Goal: Transaction & Acquisition: Purchase product/service

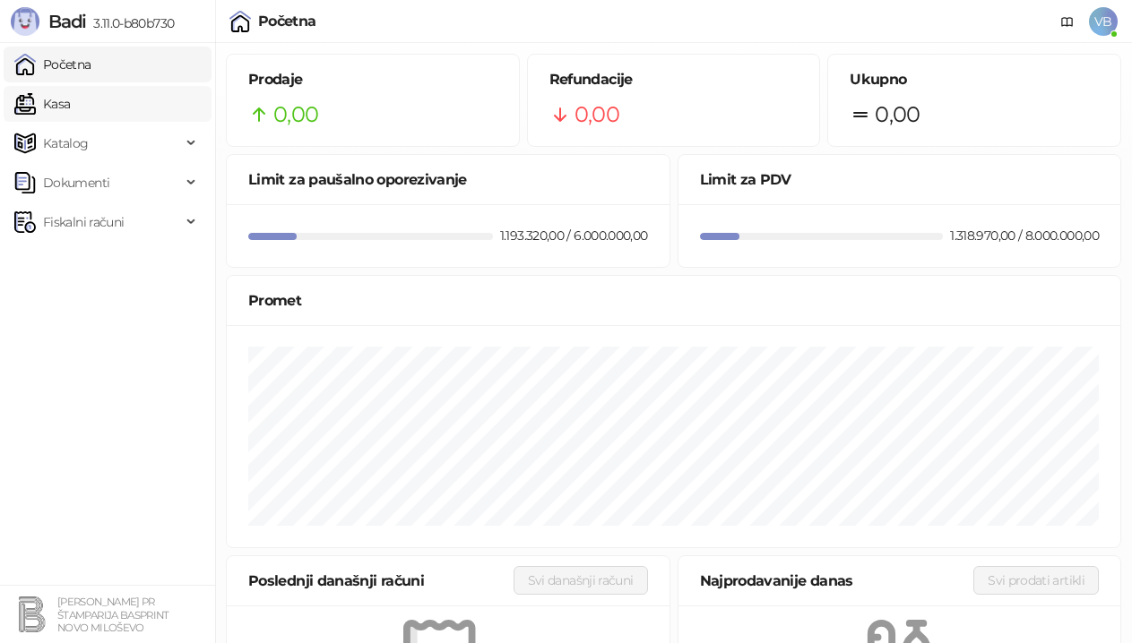
click at [70, 116] on link "Kasa" at bounding box center [42, 104] width 56 height 36
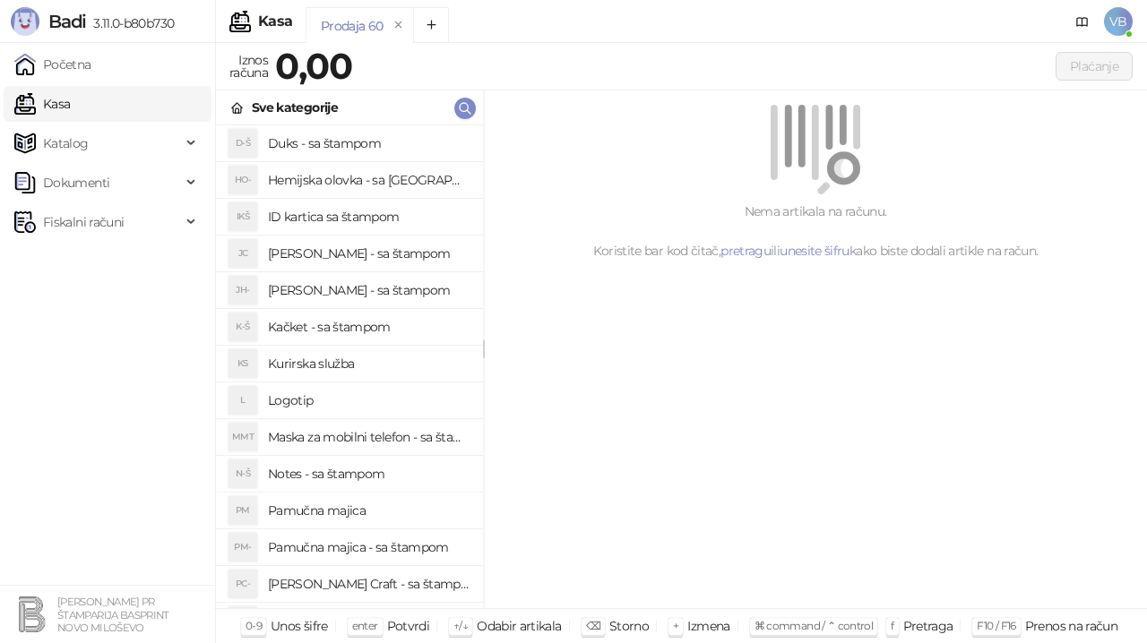
click at [375, 545] on h4 "Pamučna majica - sa štampom" at bounding box center [368, 547] width 201 height 29
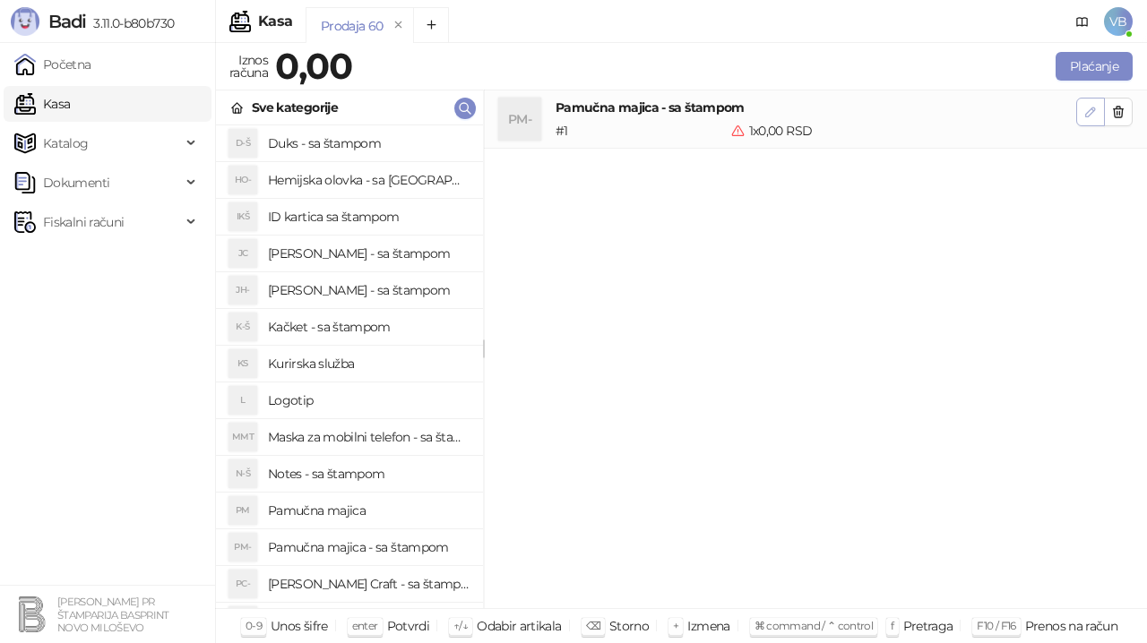
click at [1087, 115] on icon "button" at bounding box center [1090, 112] width 14 height 14
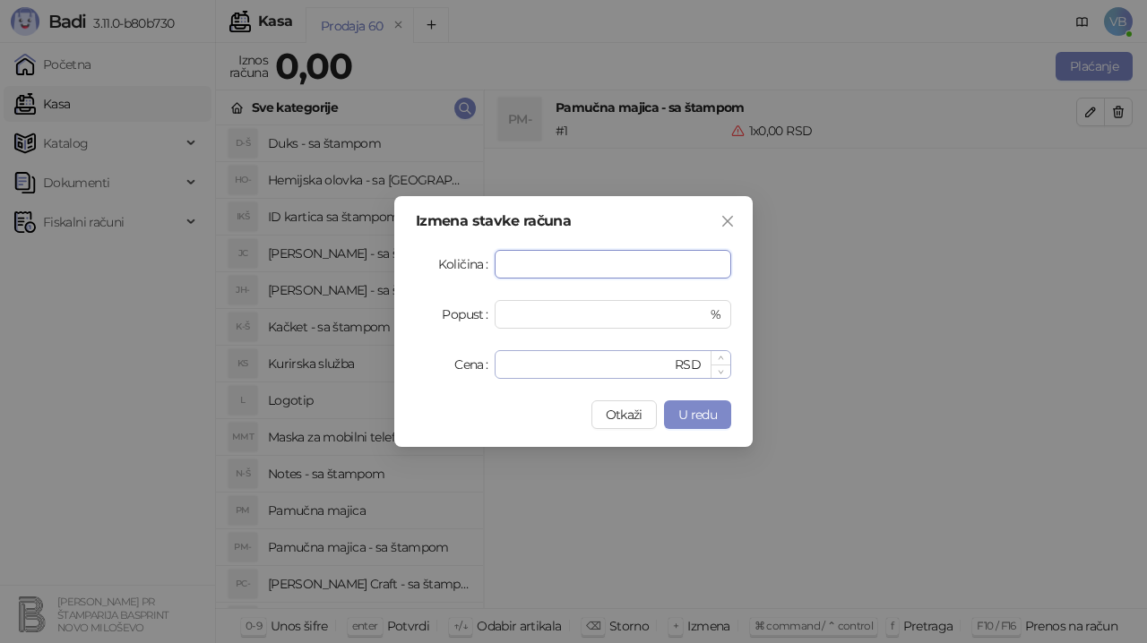
type input "**"
click at [553, 369] on input "*" at bounding box center [588, 364] width 166 height 27
type input "***"
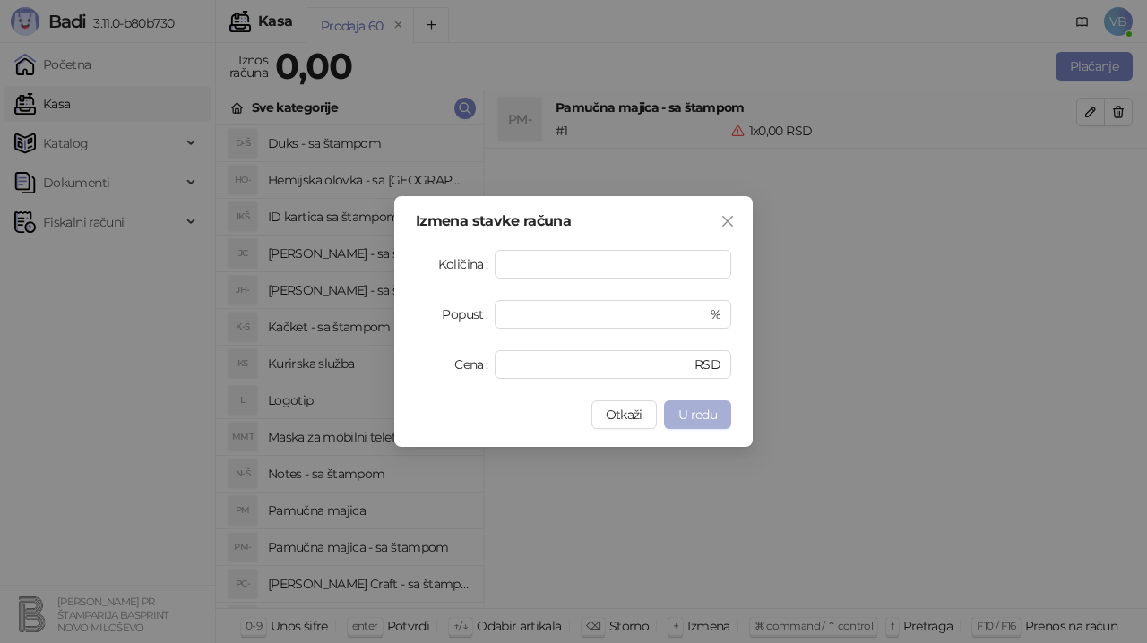
click at [702, 411] on span "U redu" at bounding box center [697, 415] width 39 height 16
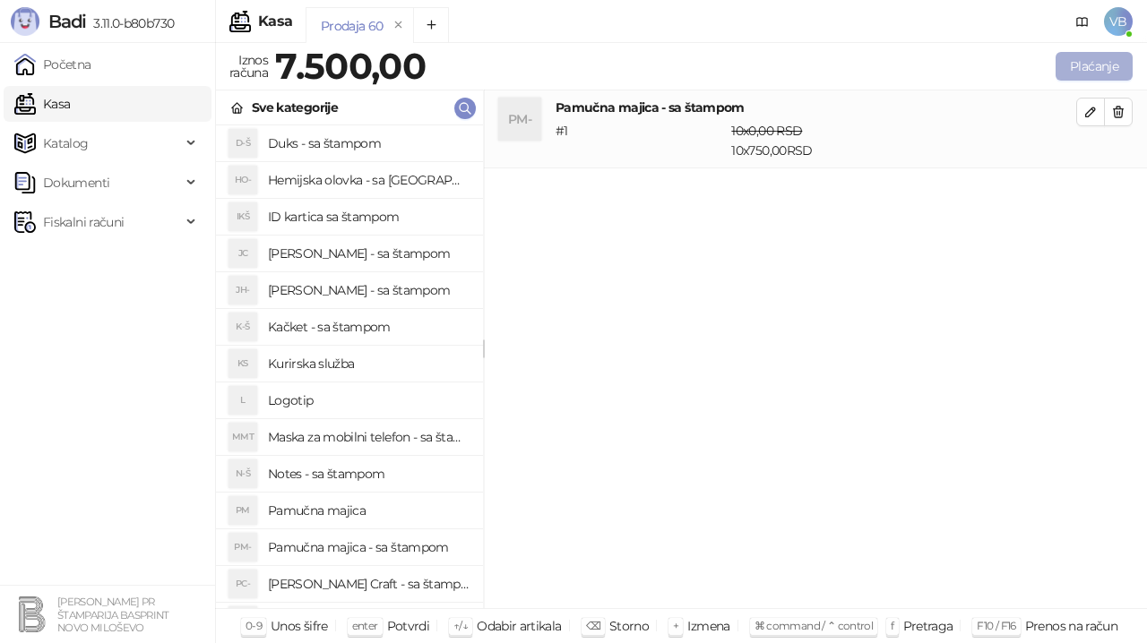
click at [1063, 65] on button "Plaćanje" at bounding box center [1094, 66] width 77 height 29
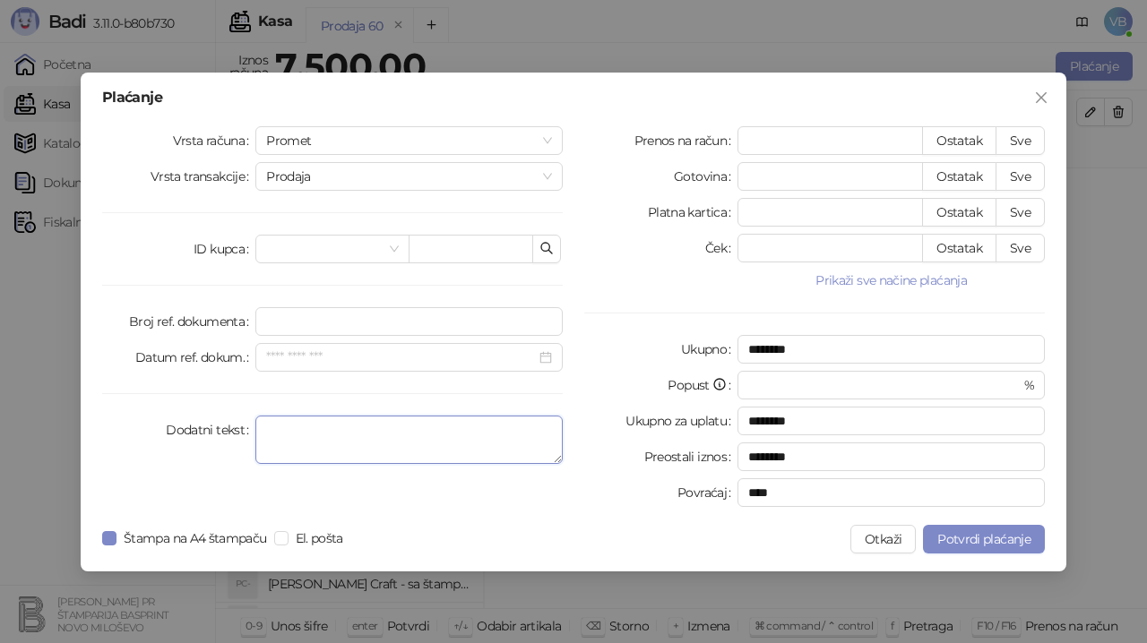
click at [302, 426] on textarea "Dodatni tekst" at bounding box center [408, 440] width 307 height 48
type textarea "**********"
click at [1022, 143] on button "Sve" at bounding box center [1020, 140] width 49 height 29
type input "****"
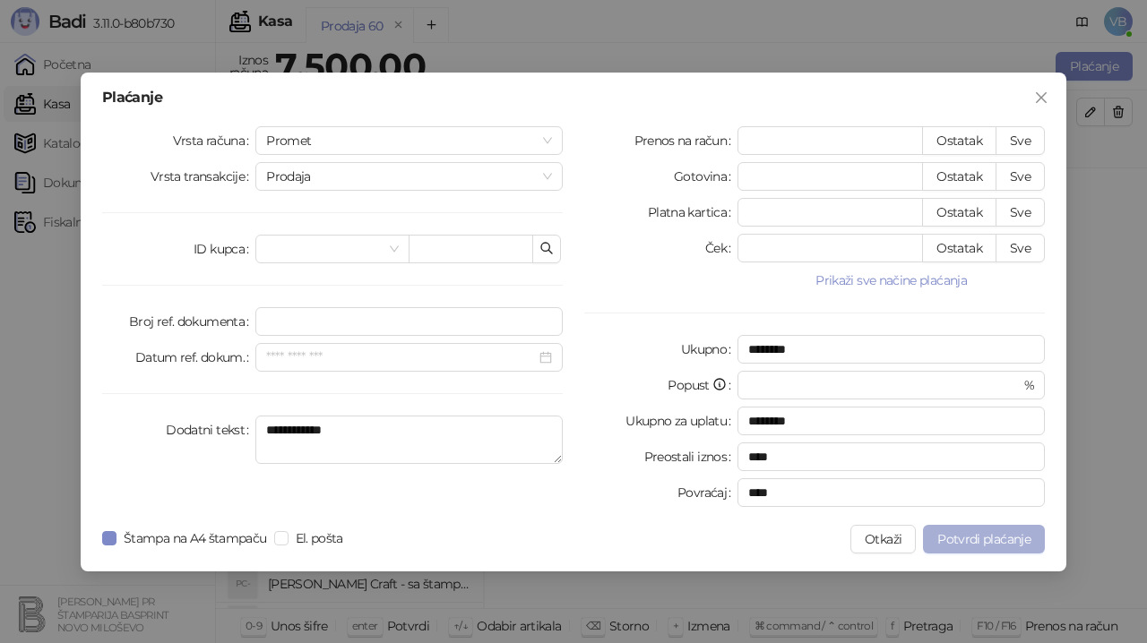
click at [1000, 538] on span "Potvrdi plaćanje" at bounding box center [983, 539] width 93 height 16
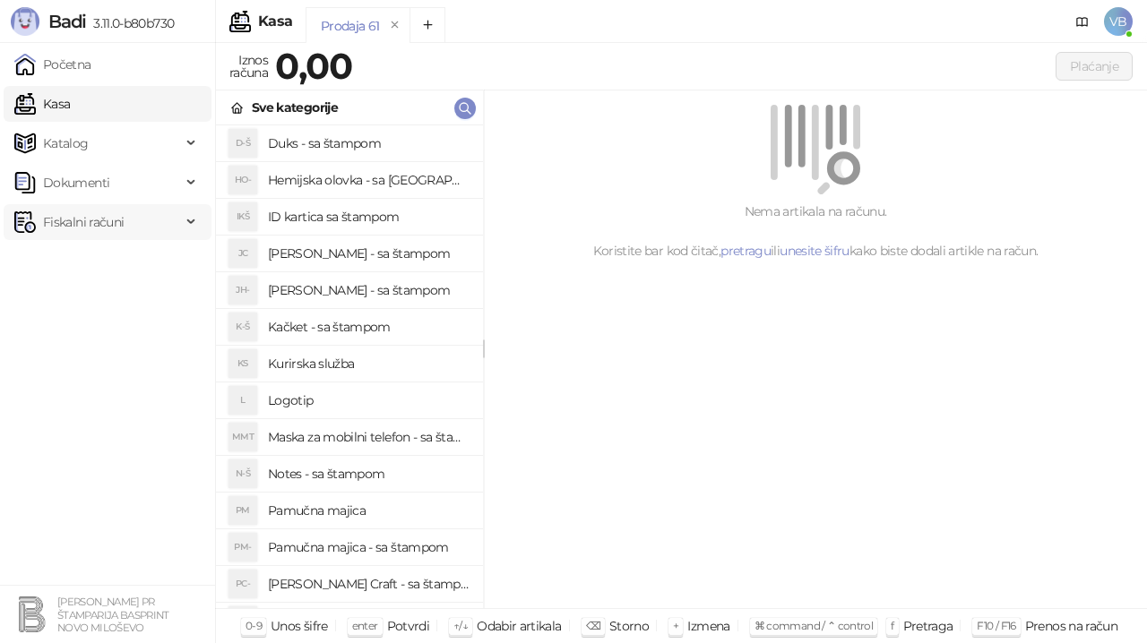
click at [142, 219] on span "Fiskalni računi" at bounding box center [97, 222] width 167 height 36
click at [97, 259] on link "Izdati računi" at bounding box center [71, 262] width 98 height 36
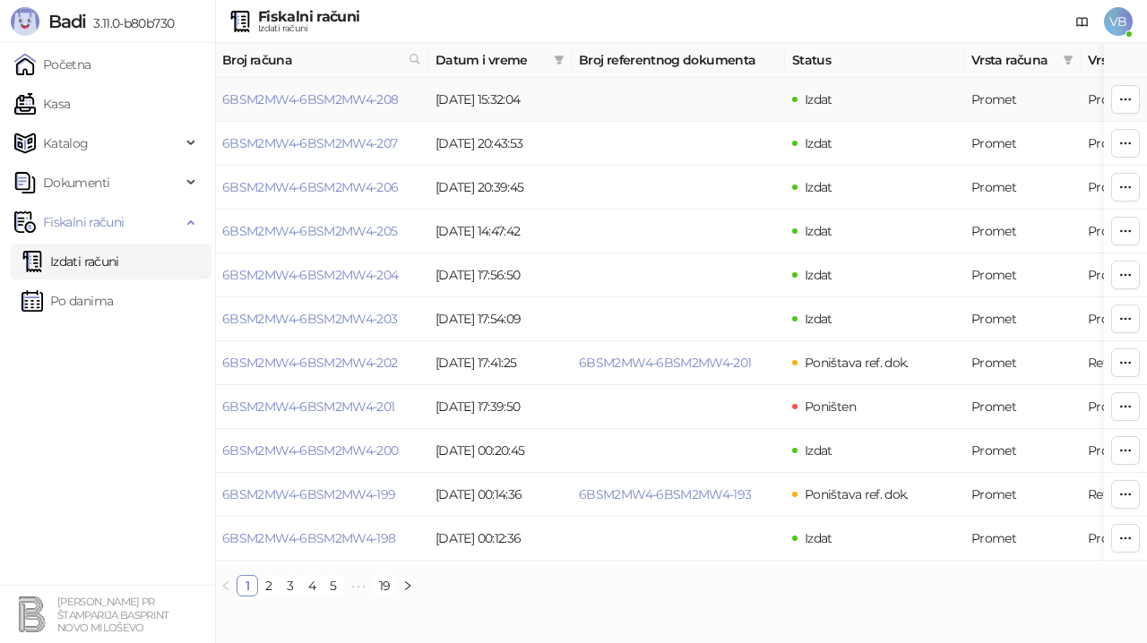
click at [367, 87] on td "6BSM2MW4-6BSM2MW4-208" at bounding box center [321, 100] width 213 height 44
click at [915, 95] on td "Izdat" at bounding box center [874, 100] width 179 height 44
click at [1134, 104] on button "button" at bounding box center [1125, 99] width 29 height 29
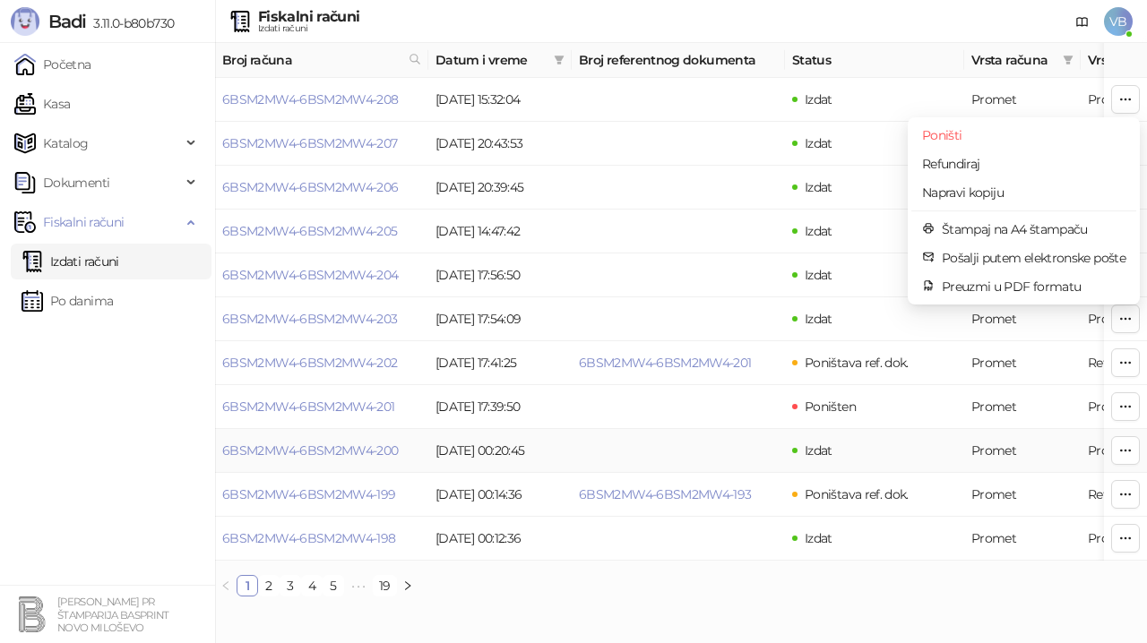
click at [932, 434] on td "Izdat" at bounding box center [874, 451] width 179 height 44
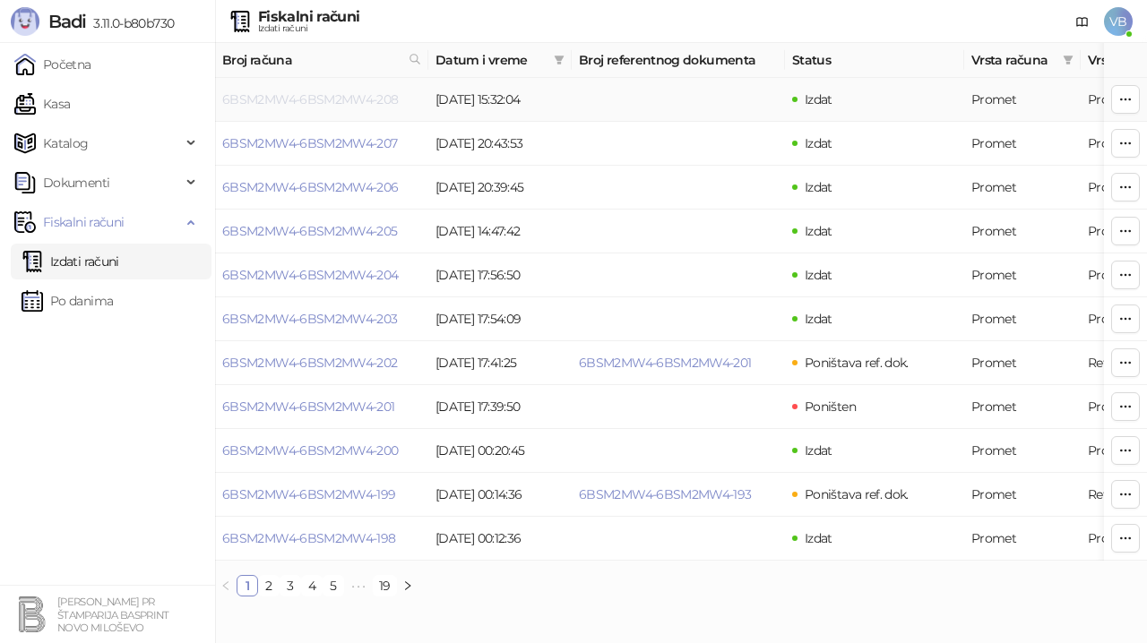
click at [367, 96] on link "6BSM2MW4-6BSM2MW4-208" at bounding box center [310, 99] width 177 height 16
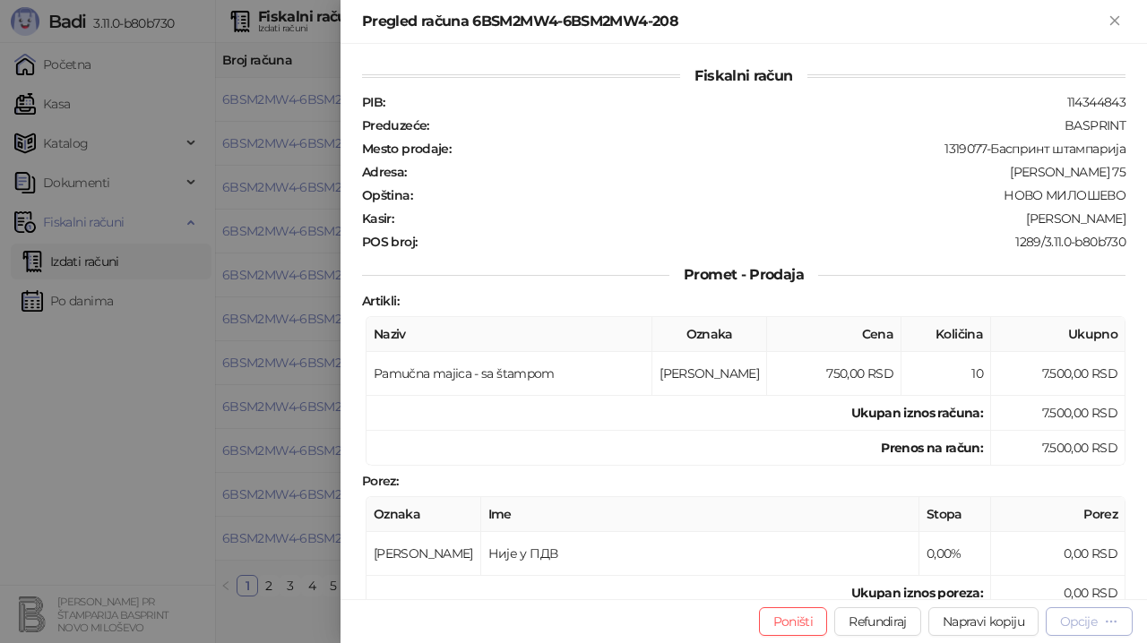
click at [1081, 610] on button "Opcije" at bounding box center [1089, 622] width 87 height 29
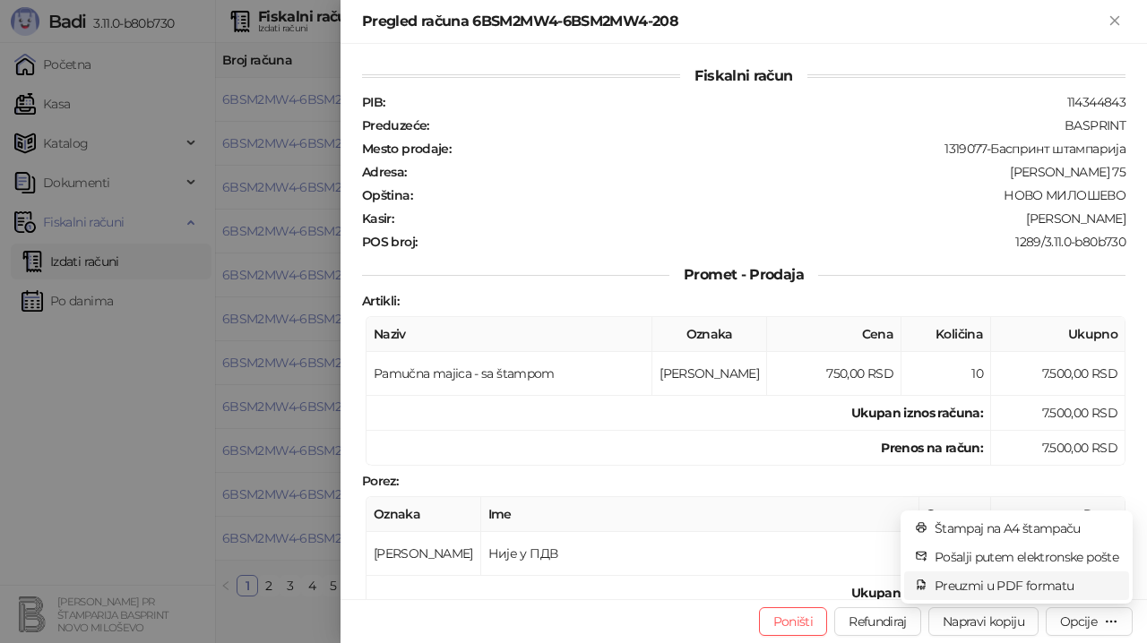
click at [967, 582] on span "Preuzmi u PDF formatu" at bounding box center [1027, 586] width 184 height 20
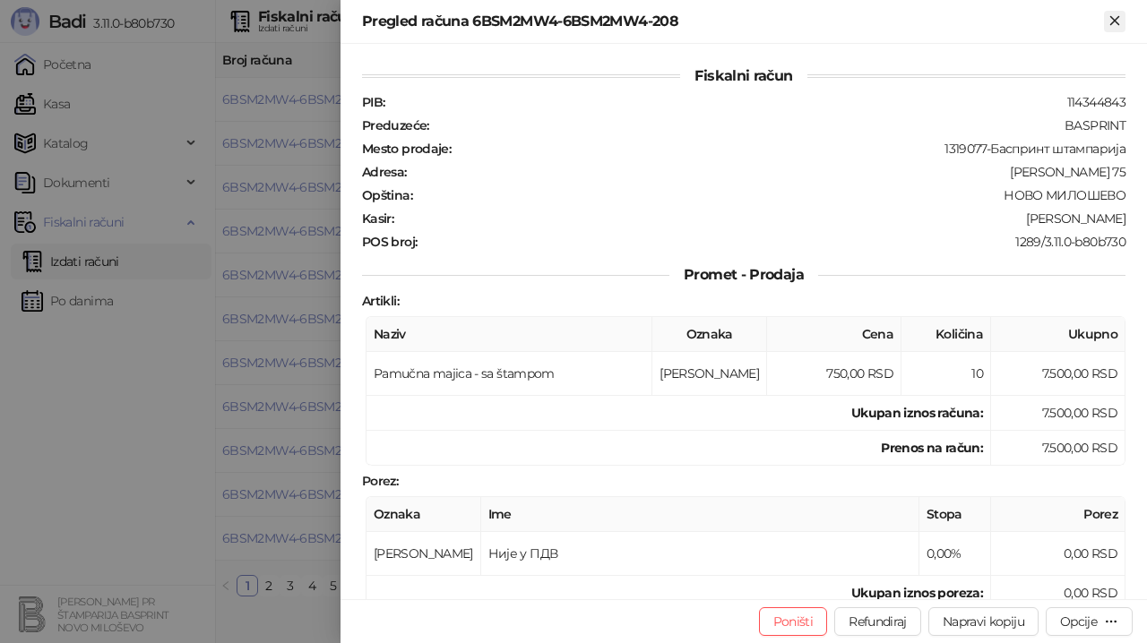
click at [1115, 23] on icon "Zatvori" at bounding box center [1115, 21] width 16 height 16
